Goal: Task Accomplishment & Management: Complete application form

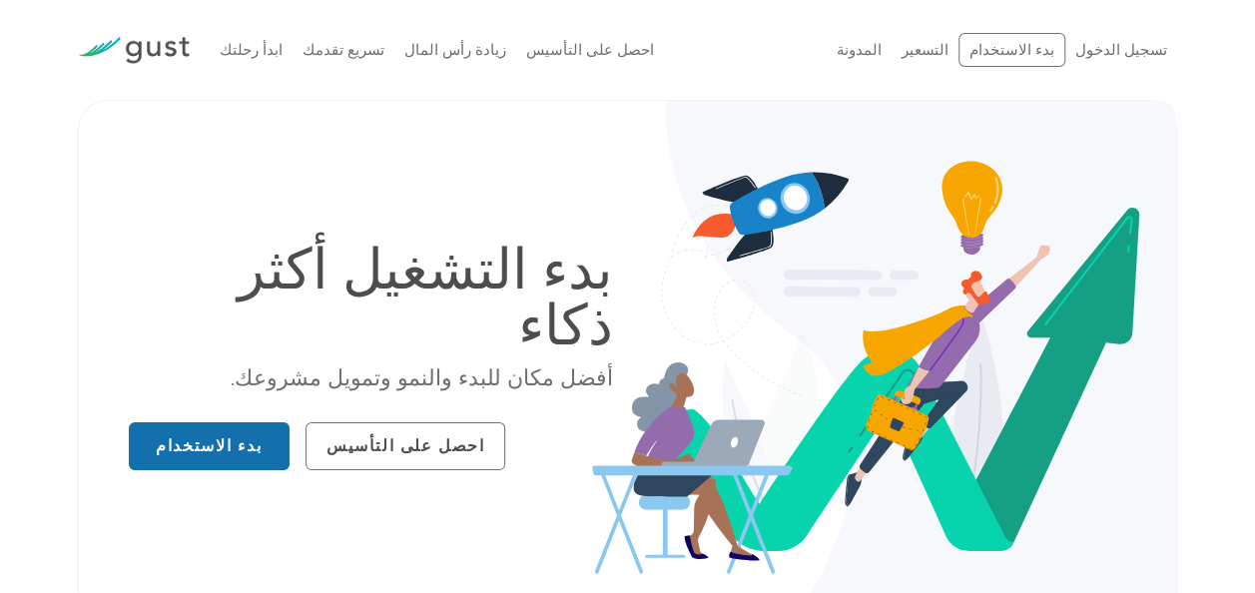
click at [220, 422] on link "بدء الاستخدام" at bounding box center [209, 446] width 161 height 48
click at [563, 214] on div "بدء التشغيل أكثر ذكاء أفضل مكان للبدء والنمو وتمويل مشروعك. بدء الاستخدام احصل …" at bounding box center [628, 360] width 1028 height 419
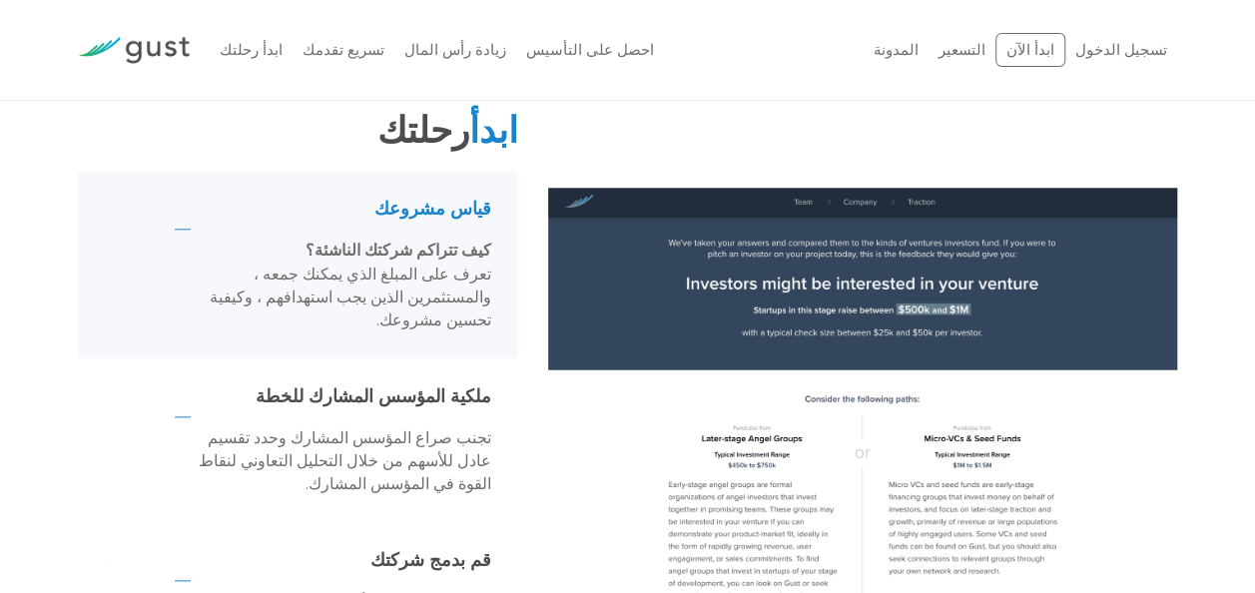
scroll to position [959, 0]
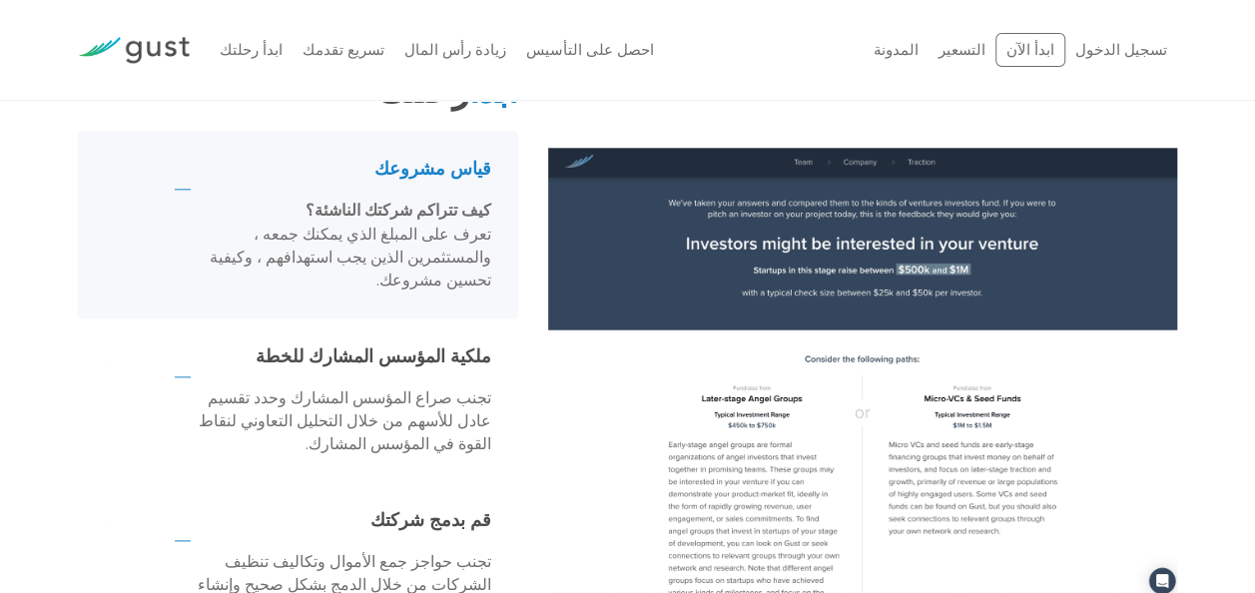
click at [525, 212] on div "ابدأ رحلتك قياس مشروعك كيف تتراكم شركتك الناشئة؟ تعرف على المبلغ الذي يمكنك جمع…" at bounding box center [298, 389] width 470 height 634
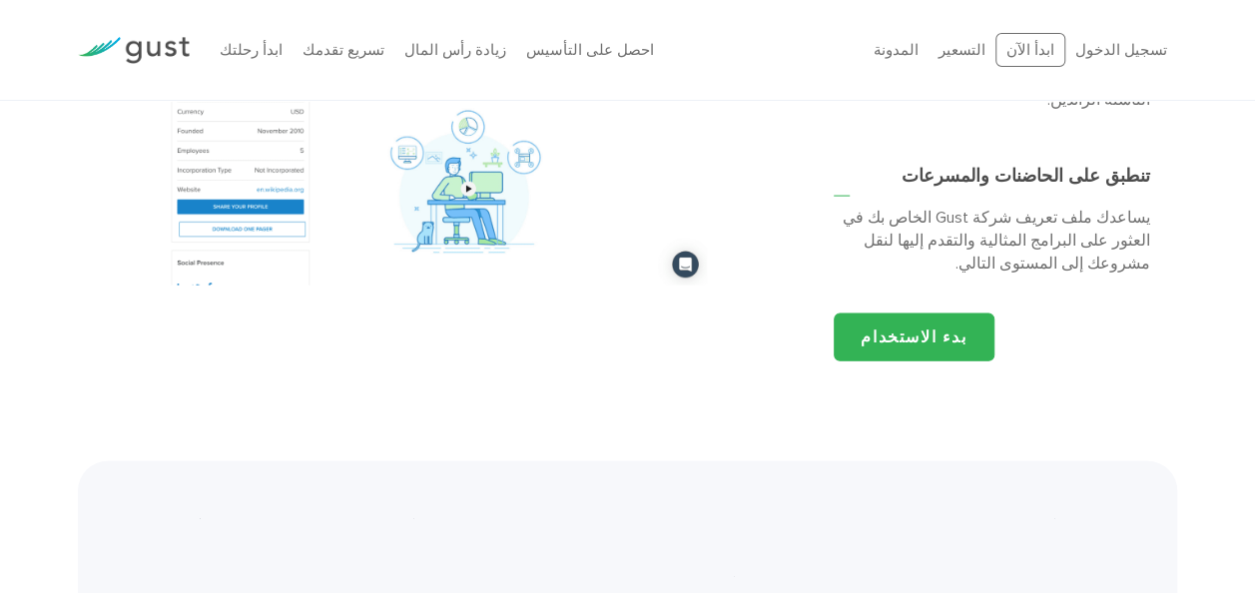
scroll to position [2077, 0]
